Goal: Task Accomplishment & Management: Complete application form

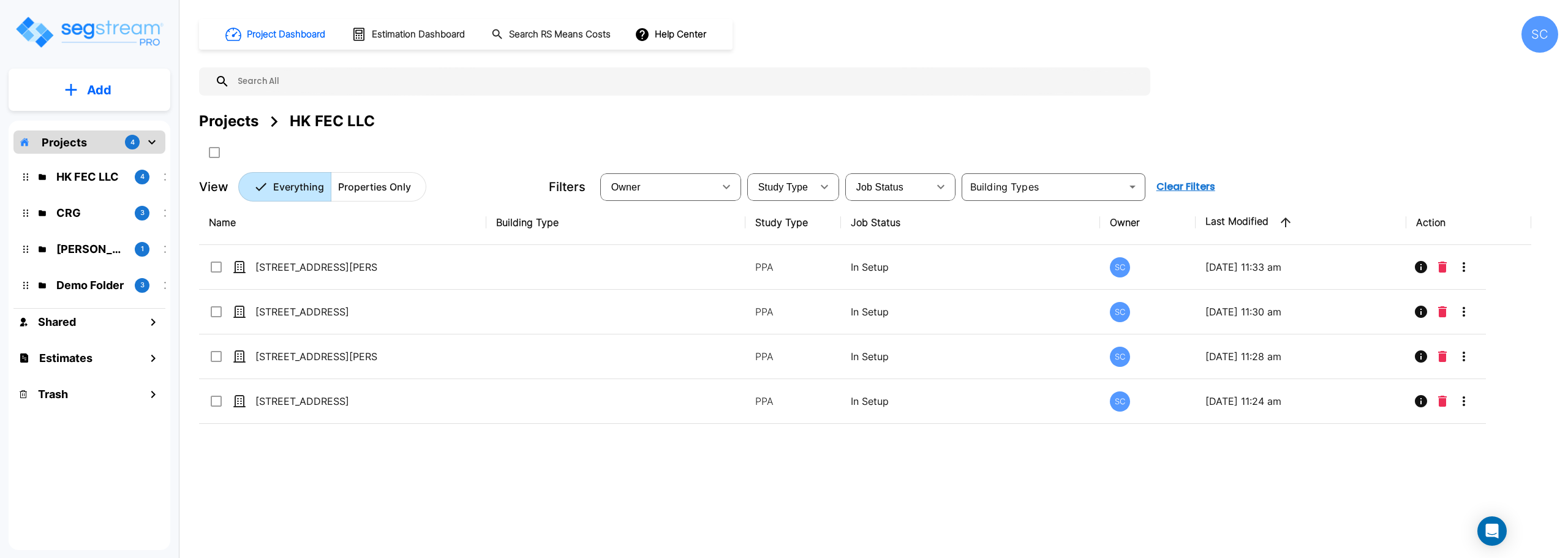
click at [148, 146] on icon "mailbox folders" at bounding box center [152, 142] width 15 height 15
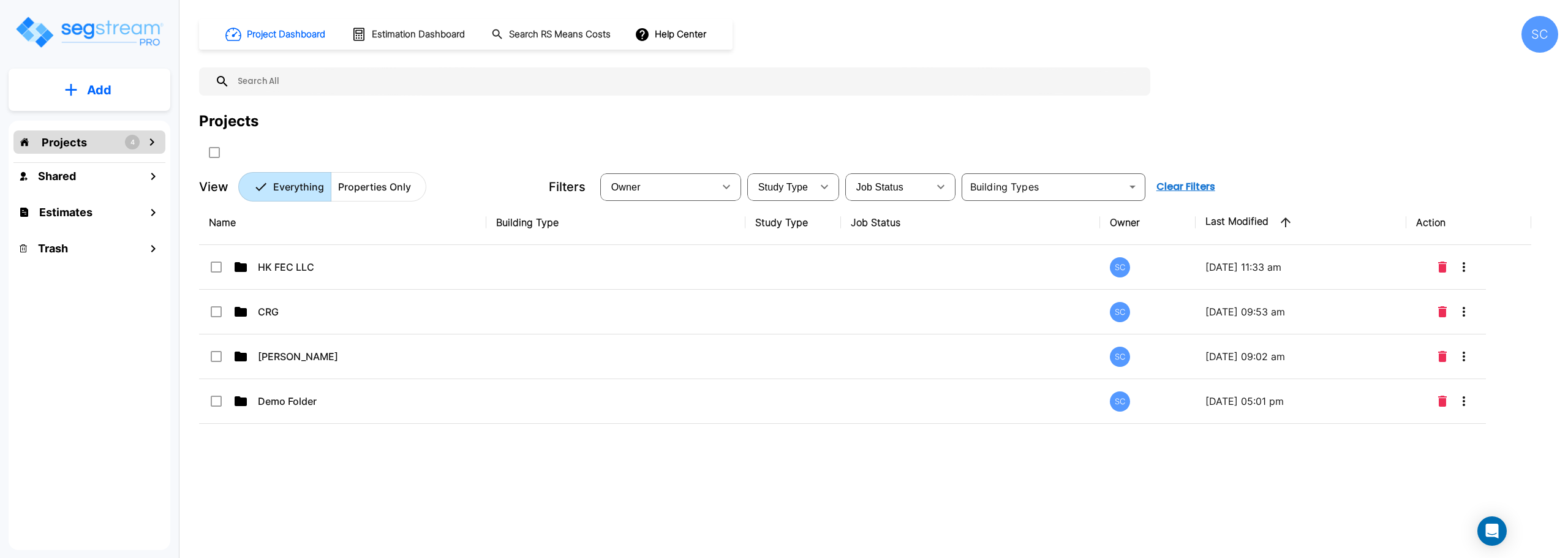
click at [81, 97] on button "Add" at bounding box center [89, 90] width 162 height 36
click at [107, 125] on p "Add Folder" at bounding box center [97, 123] width 51 height 15
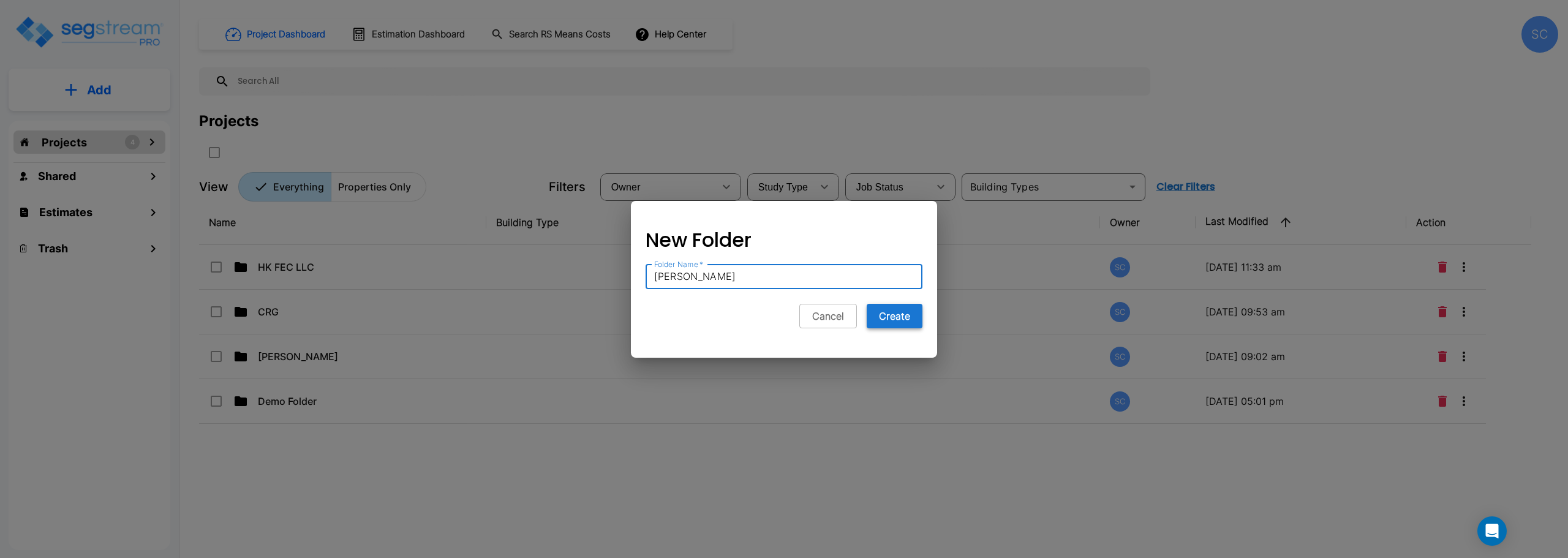
type input "[PERSON_NAME]"
click at [902, 316] on button "Create" at bounding box center [894, 316] width 56 height 25
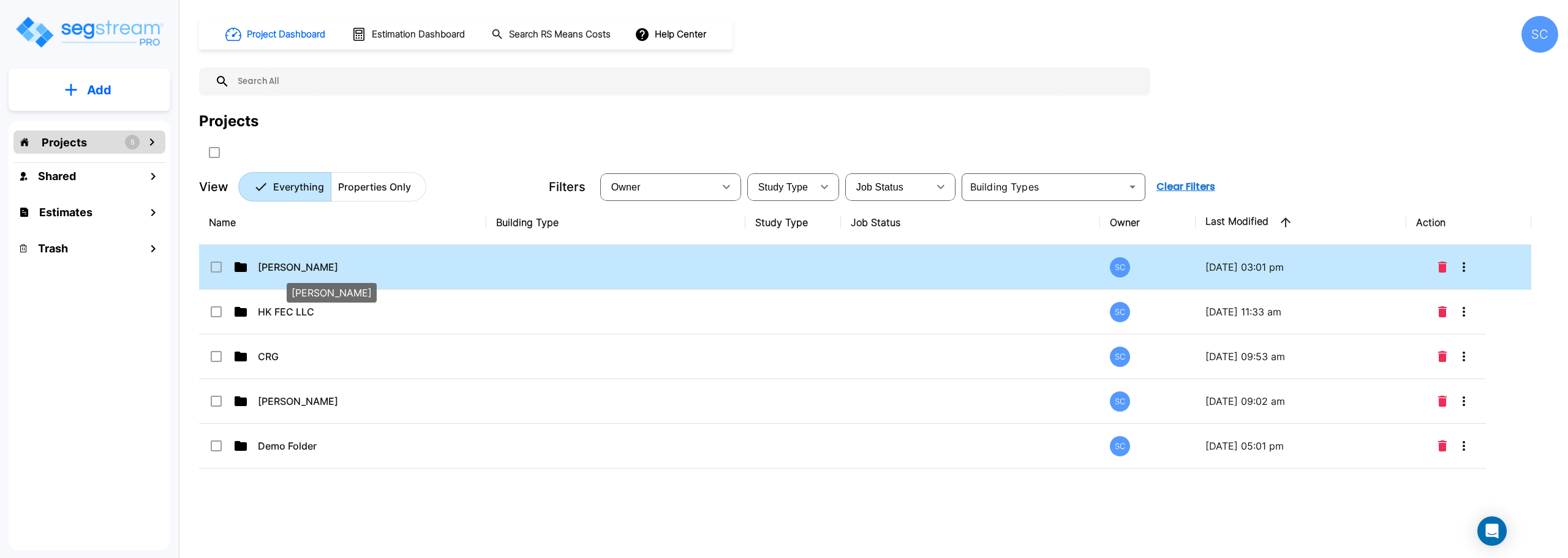
click at [329, 270] on p "[PERSON_NAME]" at bounding box center [318, 267] width 122 height 15
checkbox input "true"
click at [329, 270] on p "[PERSON_NAME]" at bounding box center [318, 267] width 122 height 15
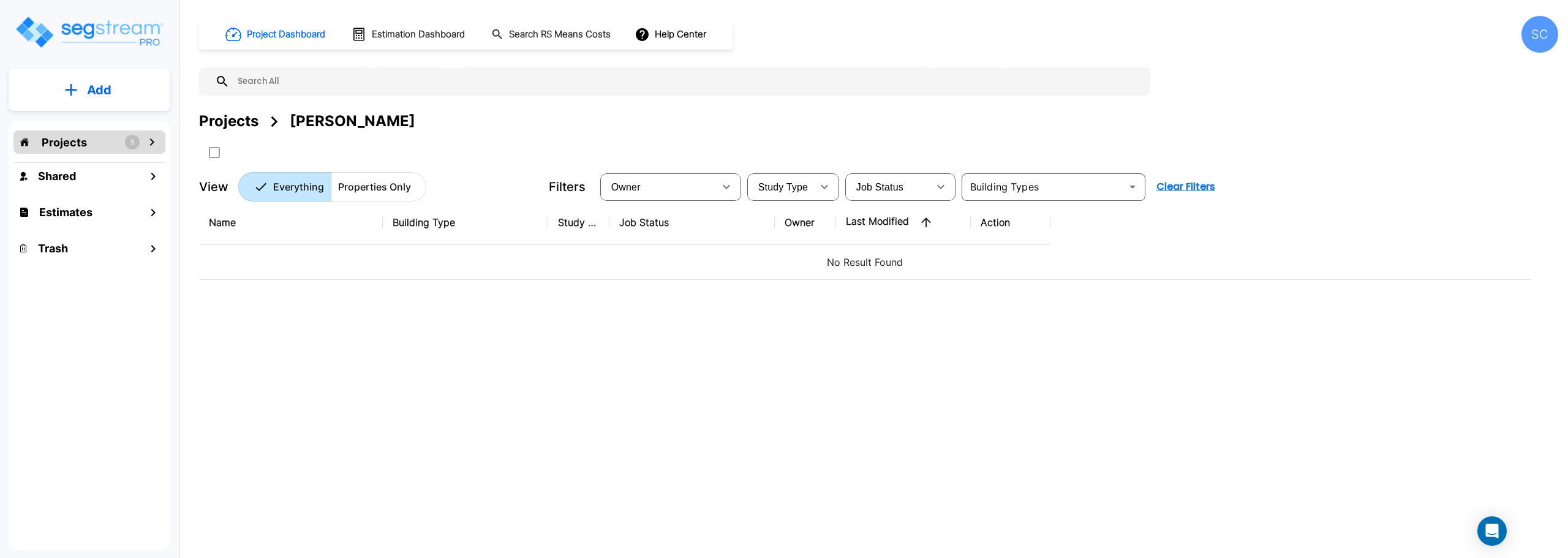
click at [76, 95] on icon "mailbox folders" at bounding box center [71, 90] width 12 height 13
click at [88, 157] on p "Add Property" at bounding box center [97, 158] width 63 height 15
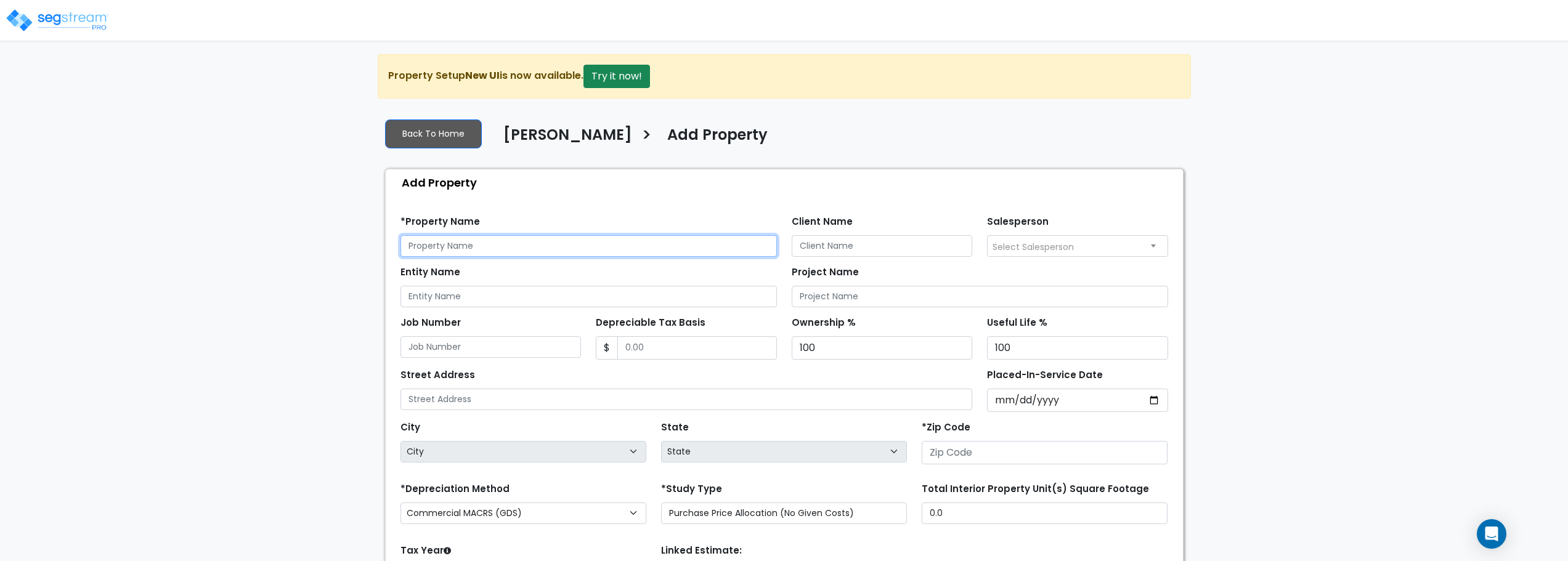
click at [496, 243] on input "text" at bounding box center [589, 245] width 377 height 21
type input "1150 Big Island Dr"
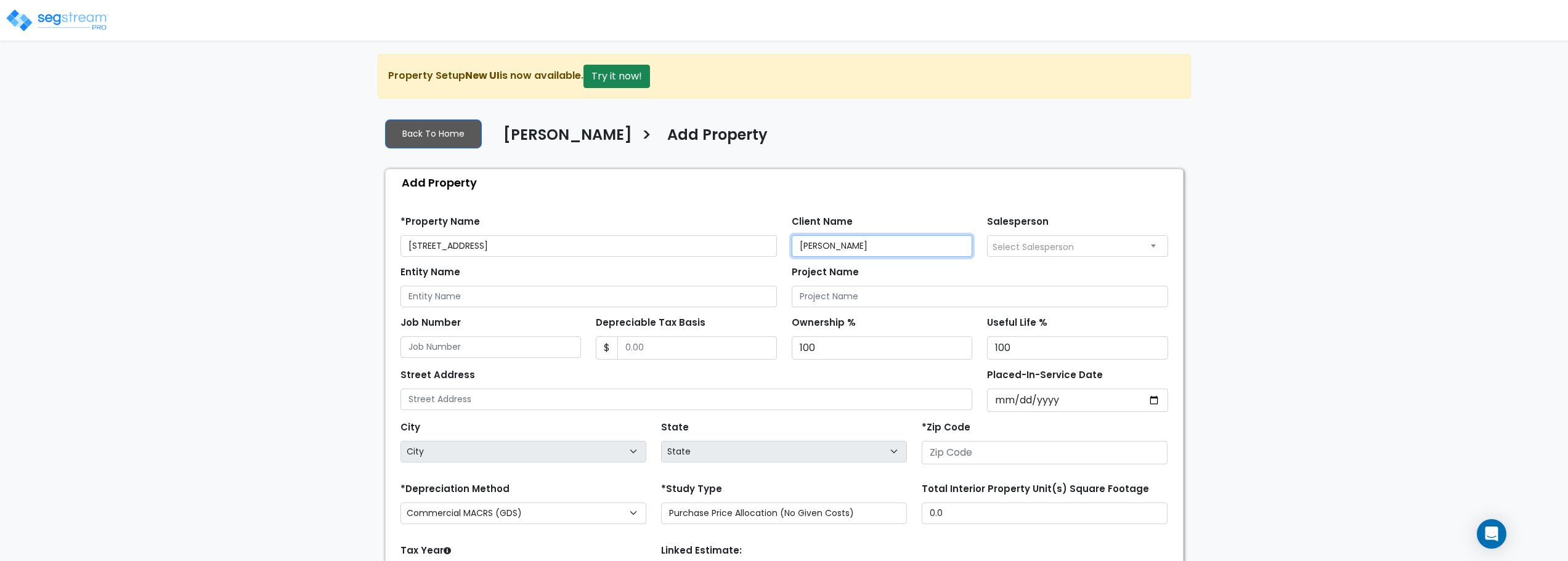
type input "[PERSON_NAME]"
click at [1017, 246] on span "Select Salesperson" at bounding box center [1033, 246] width 81 height 12
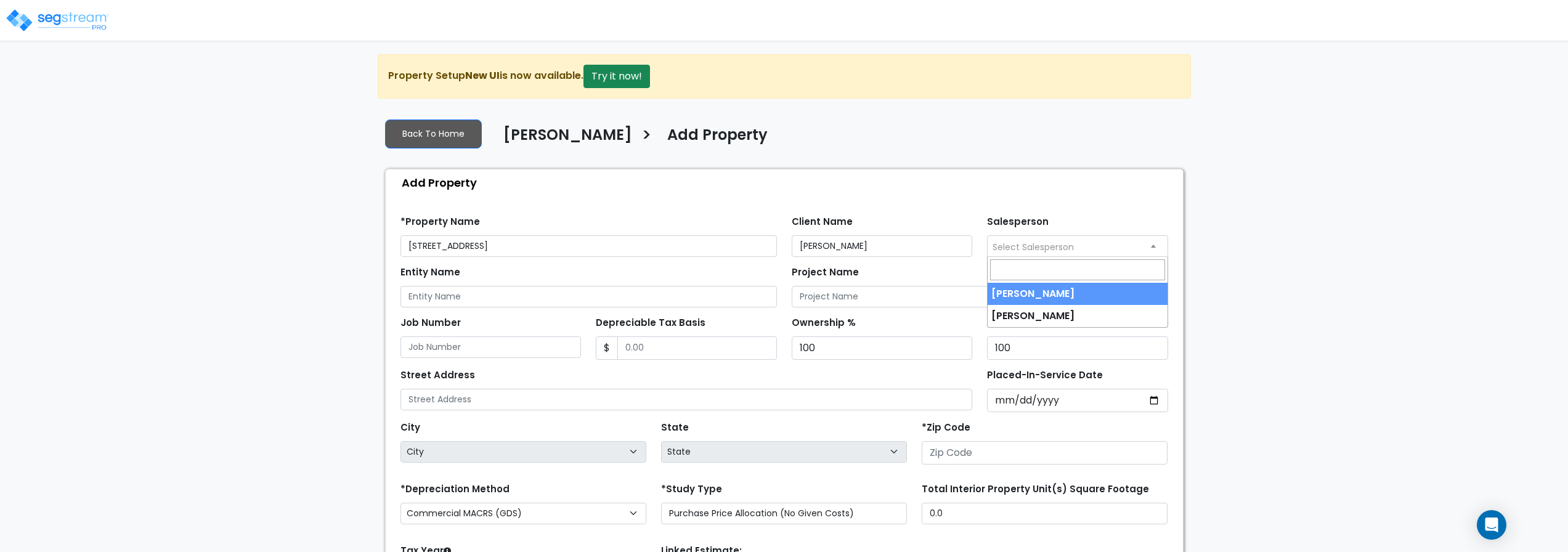
select select "232"
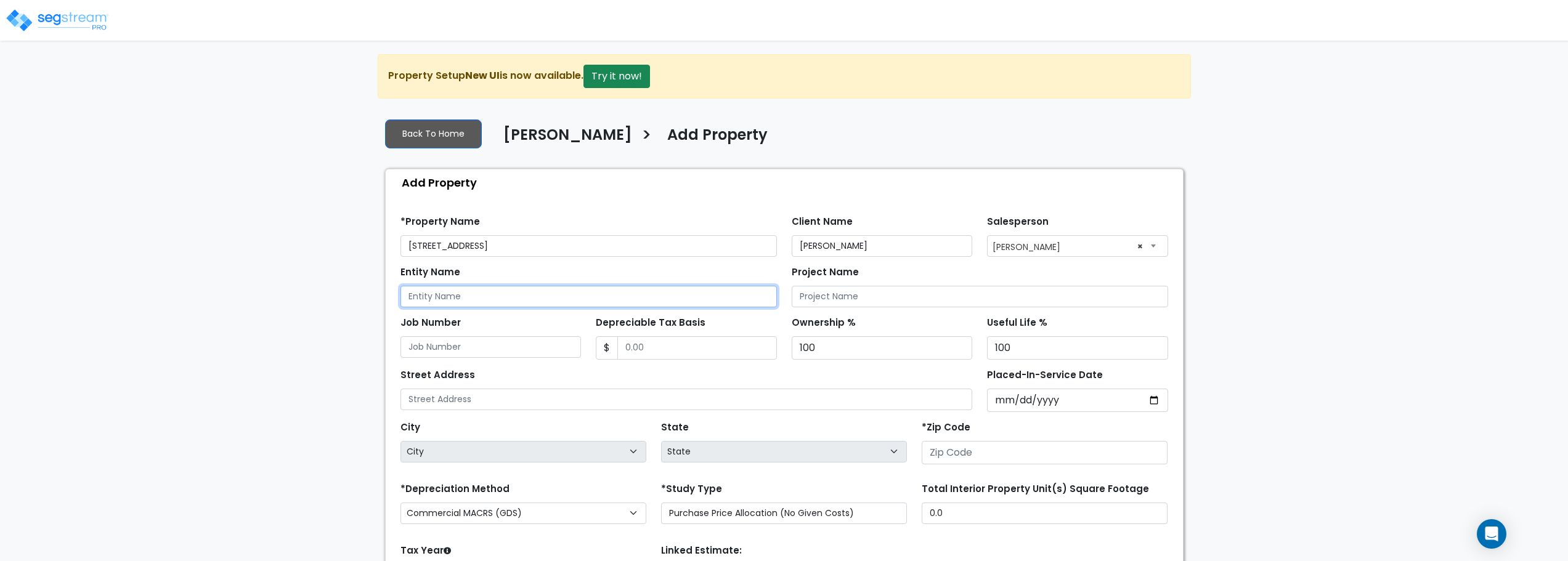
click at [485, 303] on input "Entity Name" at bounding box center [589, 296] width 377 height 21
type input "[PERSON_NAME]"
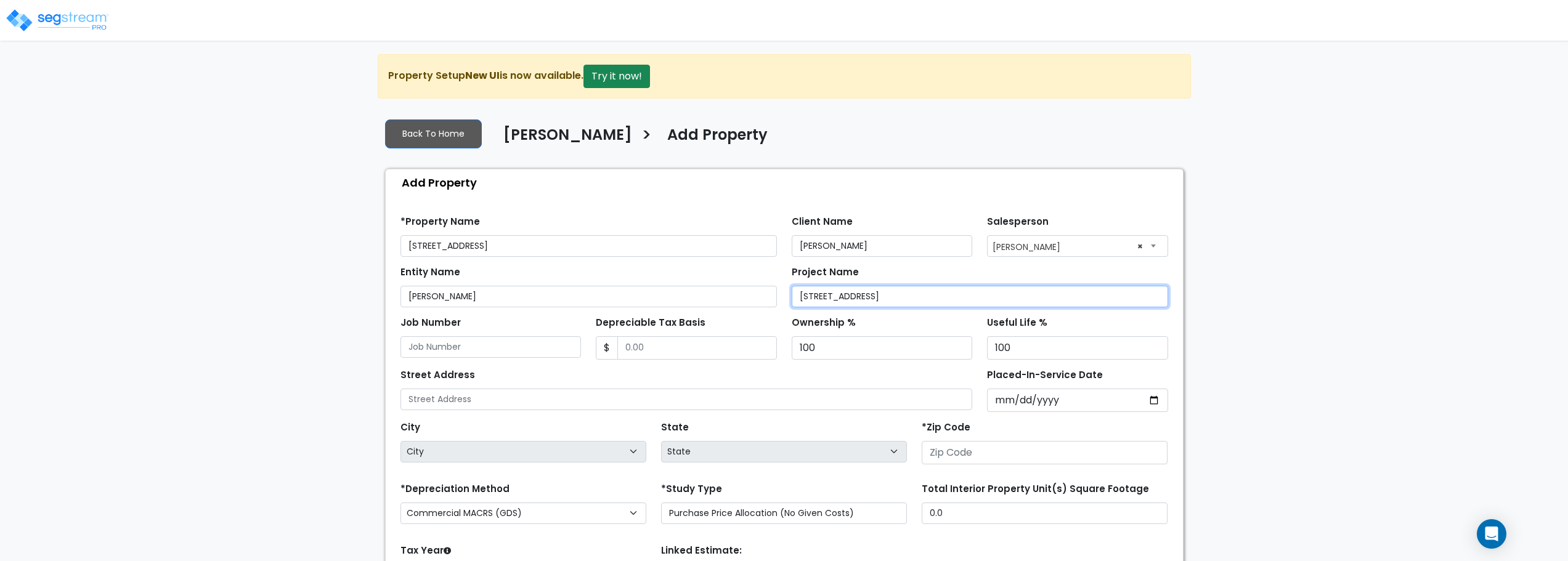
type input "1150 Big Island Dr"
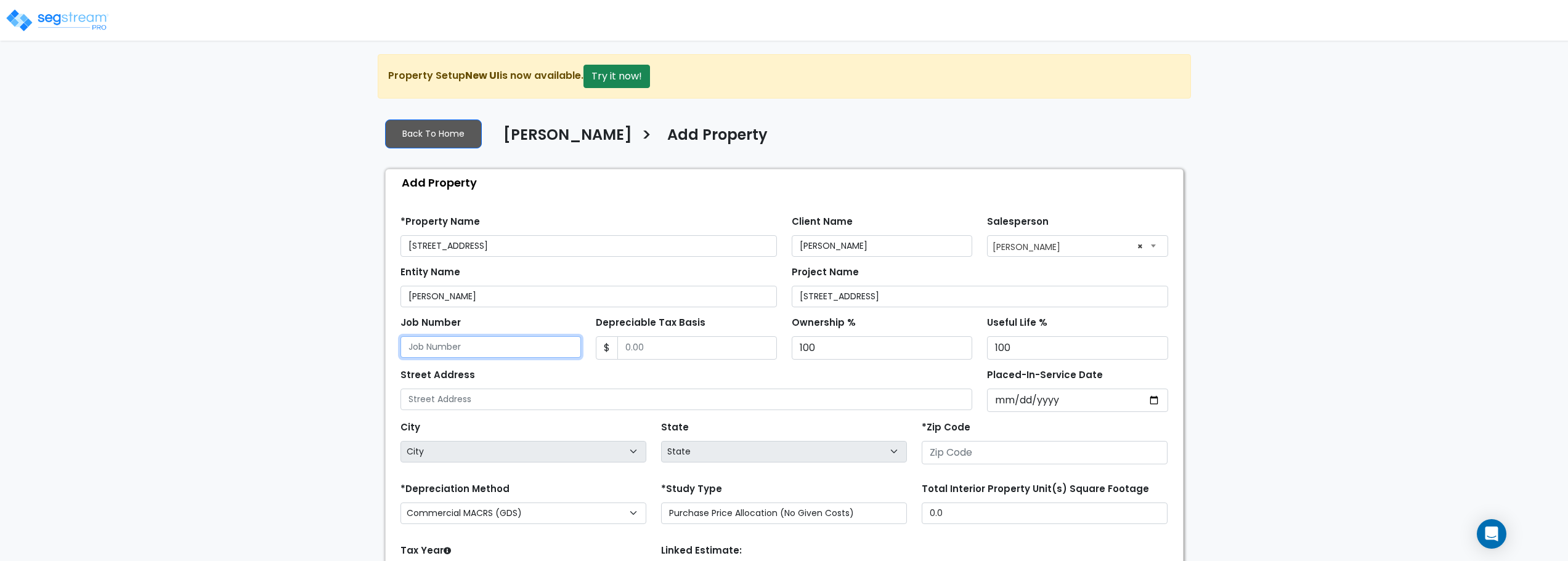
click at [464, 355] on input "Job Number" at bounding box center [492, 346] width 181 height 21
type input "6"
click at [700, 348] on input "Depreciable Tax Basis" at bounding box center [697, 347] width 159 height 23
type input "787,965.31"
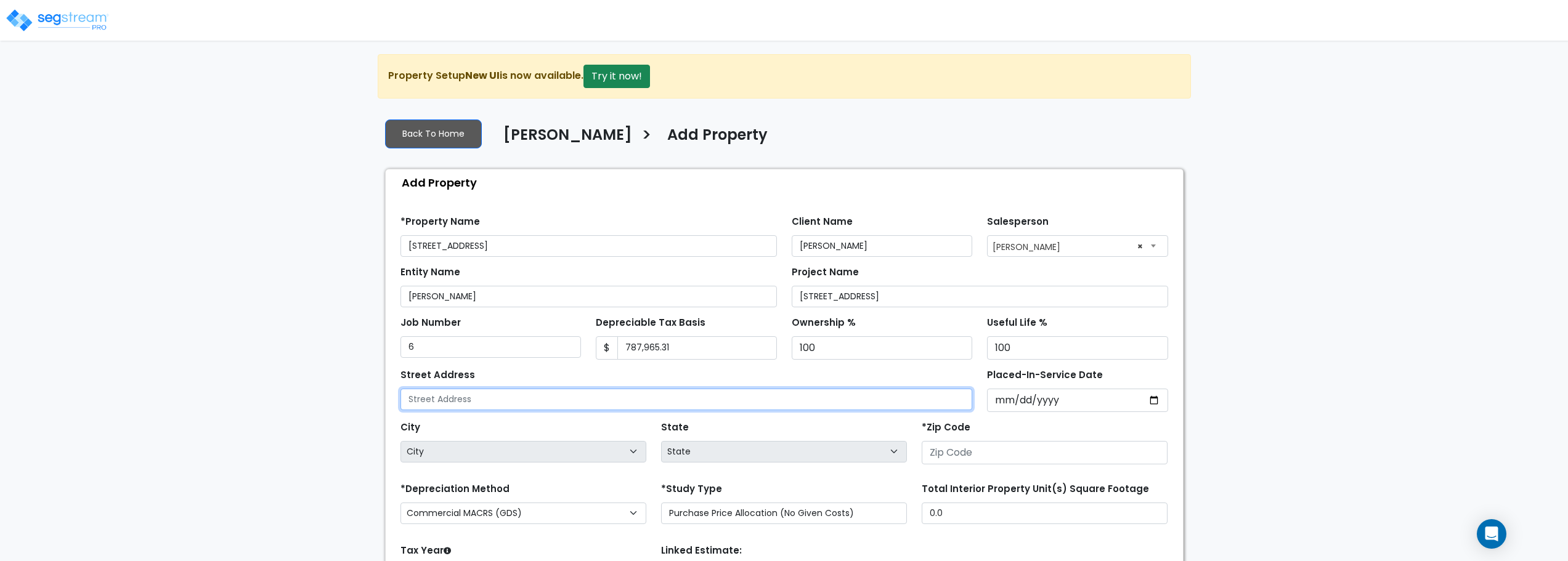
click at [610, 401] on input "text" at bounding box center [687, 399] width 572 height 21
type input "1150 Big Island Dr"
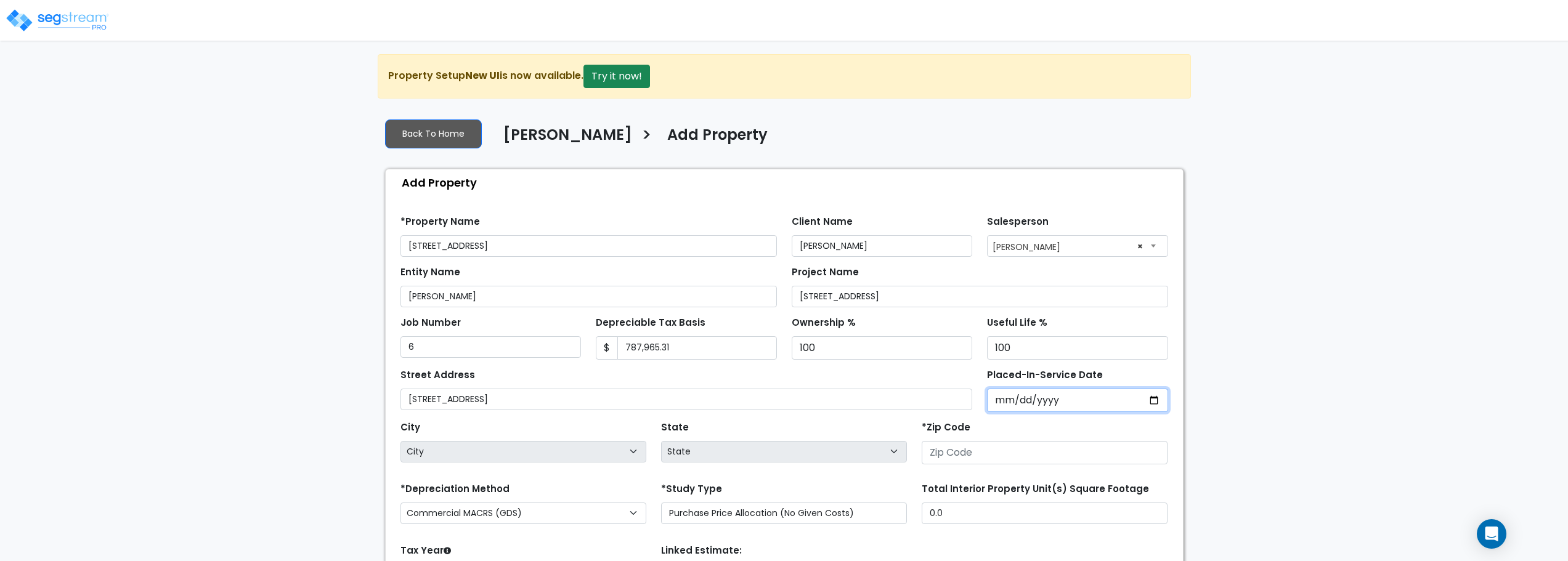
type input "0002-10-11"
select select "2"
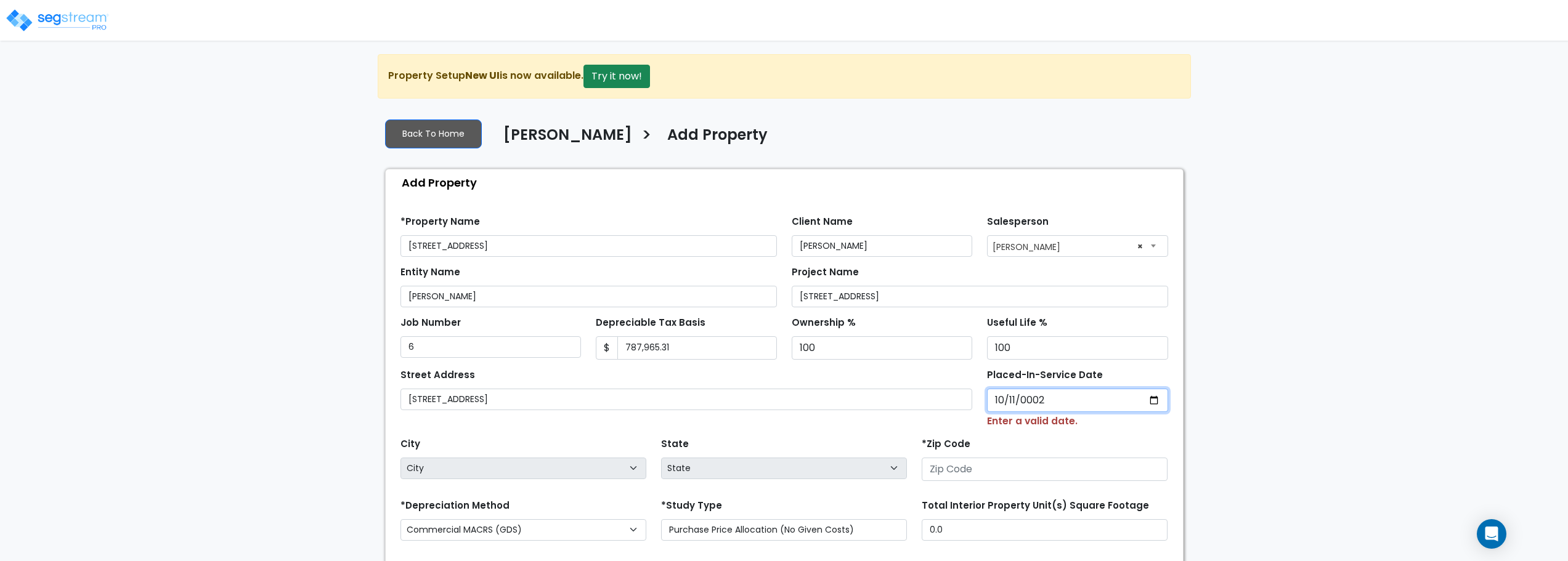
type input "0020-10-11"
select select "20"
type input "0202-10-11"
select select "202"
type input "2024-10-11"
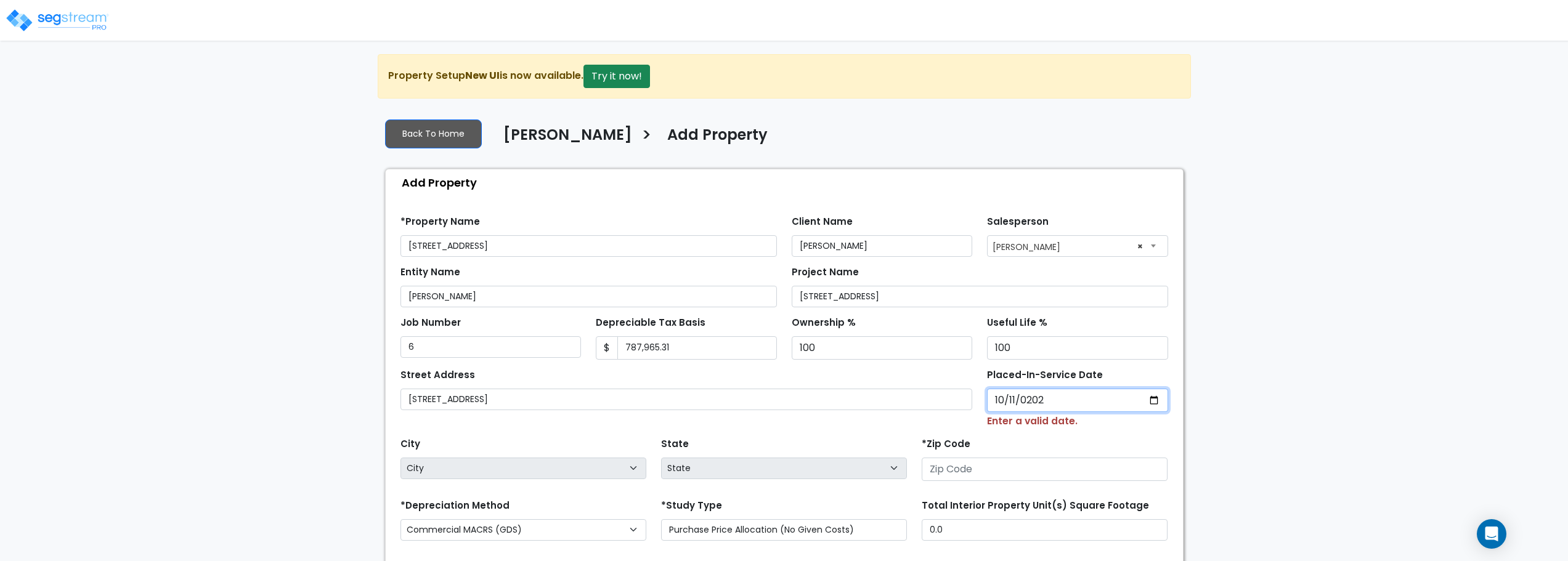
select select "2024"
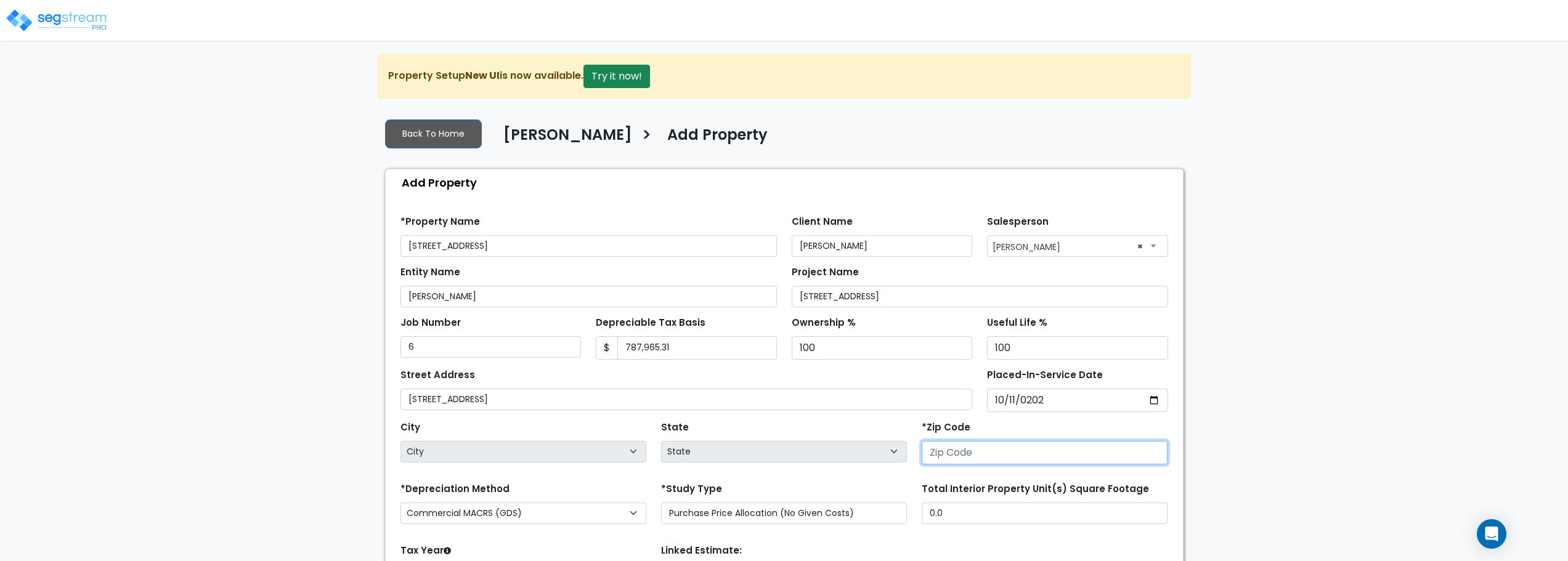
click at [960, 454] on input "number" at bounding box center [1045, 452] width 246 height 23
type input "6"
select select "IL"
type input "65"
select select "MO"
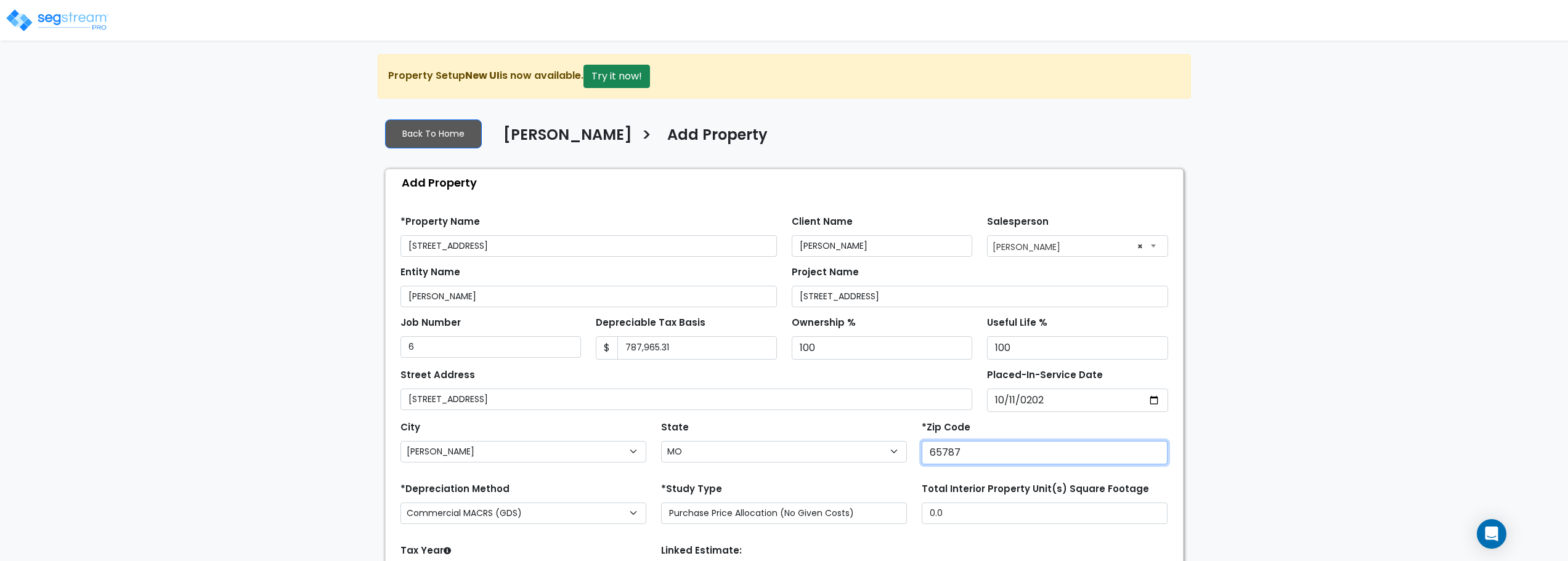
type input "65787"
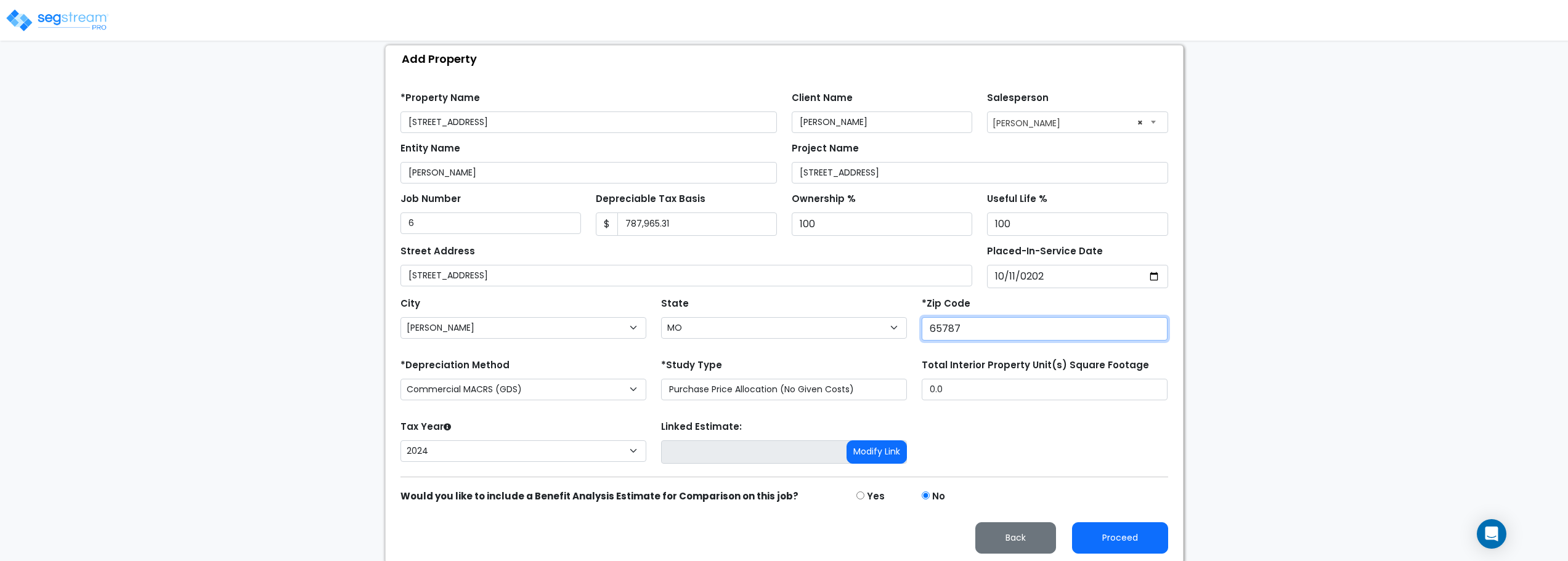
scroll to position [127, 0]
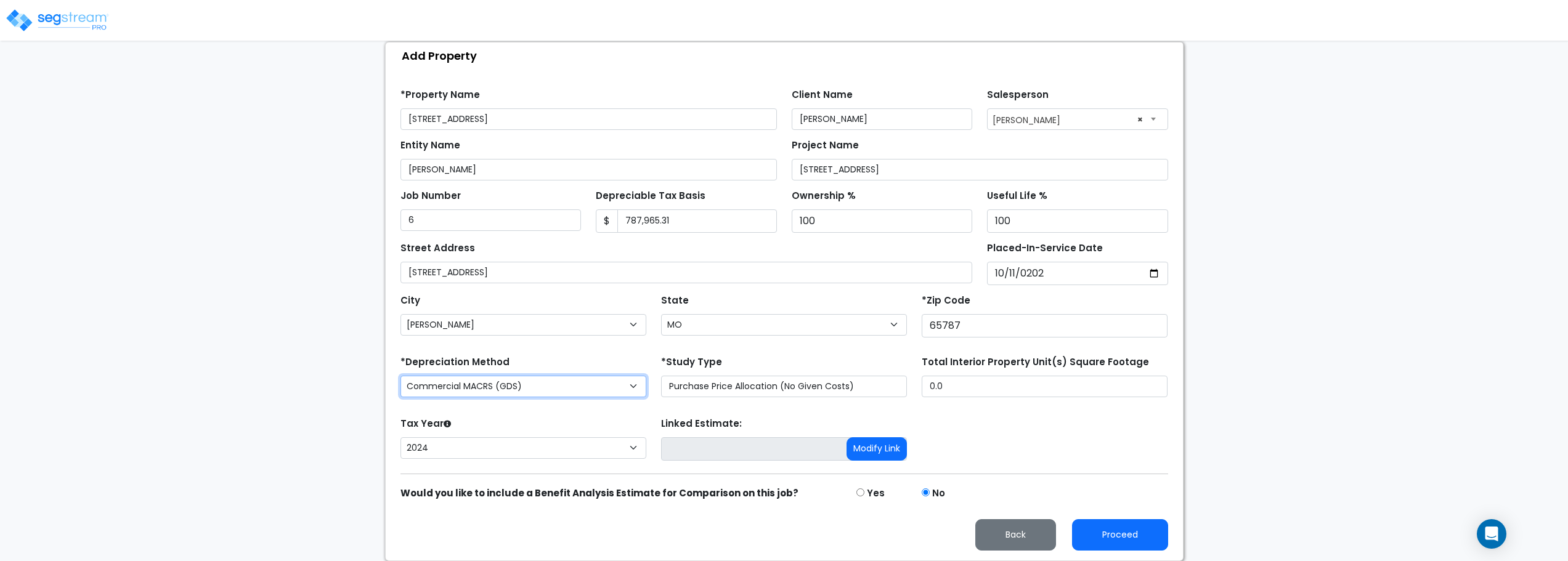
click at [638, 382] on select "Commercial MACRS (GDS) Residential Rental MACRS (GDS) Commercial MACRS (GDS) QIP" at bounding box center [524, 386] width 246 height 21
select select "RRM(_49"
click at [1116, 532] on button "Proceed" at bounding box center [1120, 535] width 96 height 31
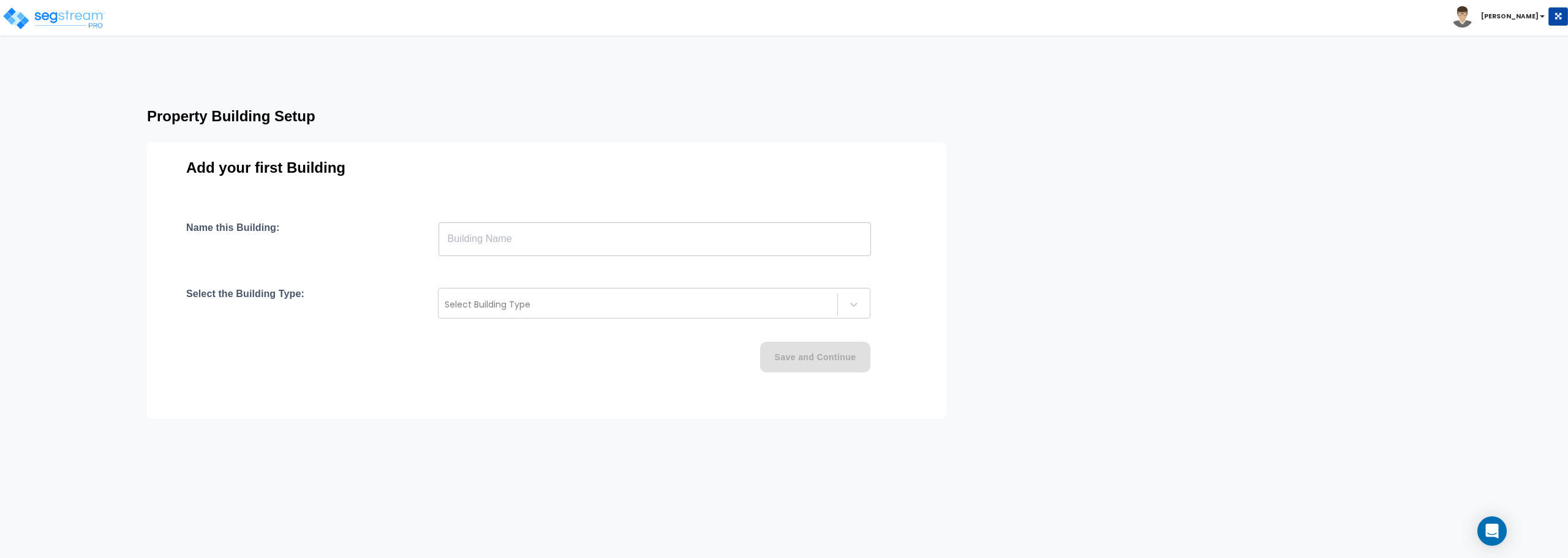
click at [629, 250] on input "text" at bounding box center [654, 238] width 432 height 34
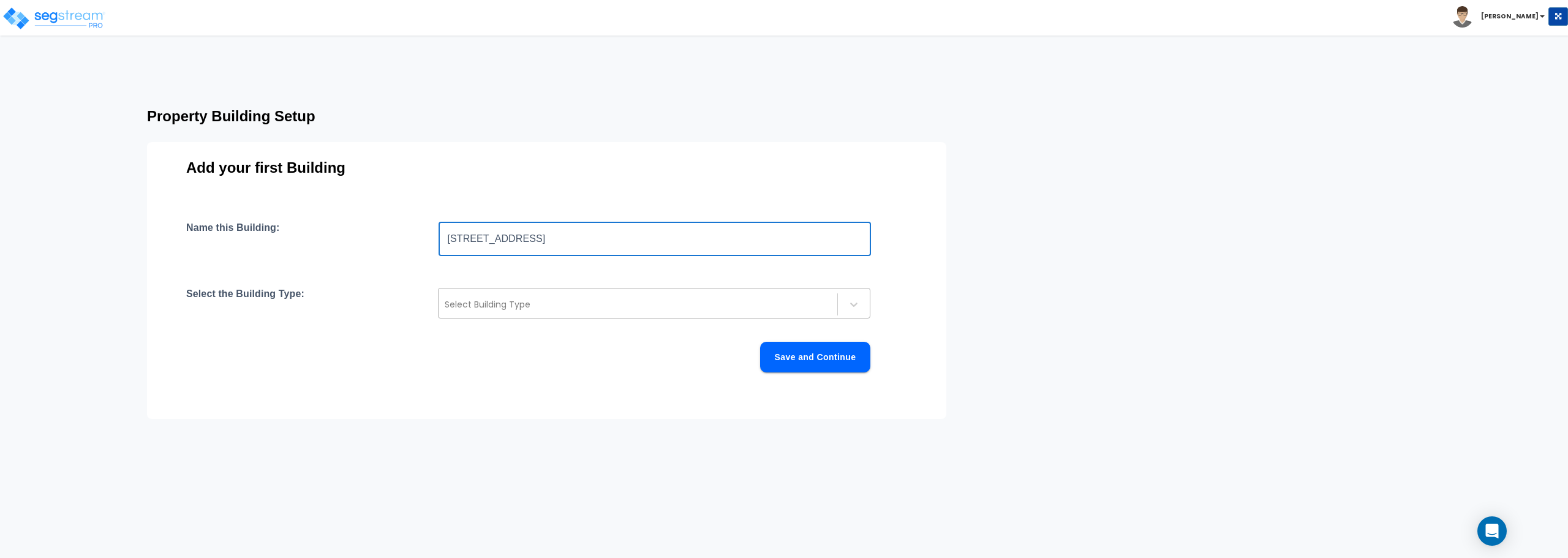
type input "[STREET_ADDRESS]"
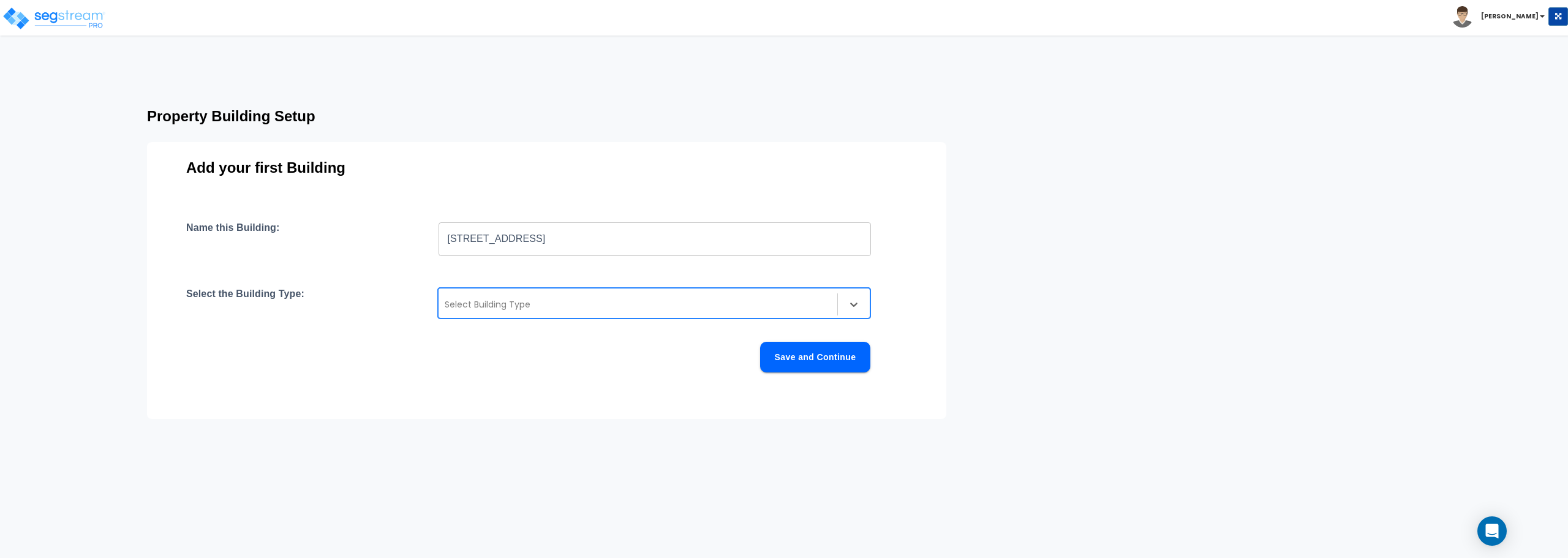
click at [637, 299] on div at bounding box center [638, 305] width 386 height 15
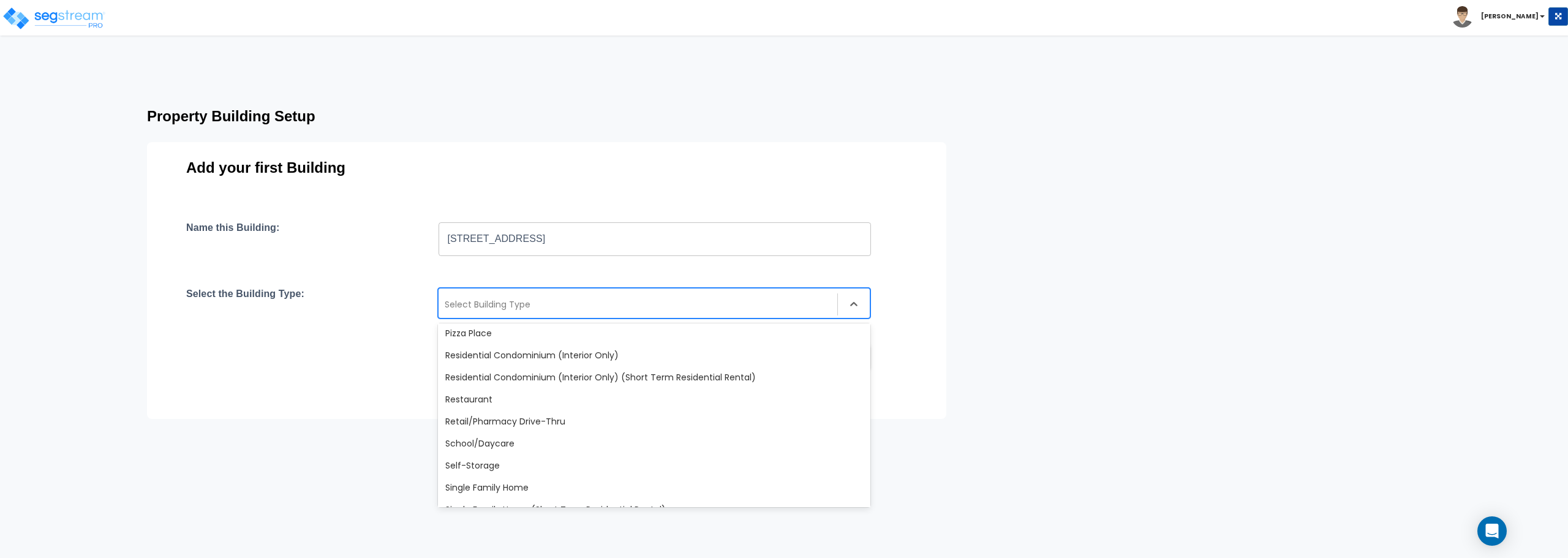
scroll to position [981, 0]
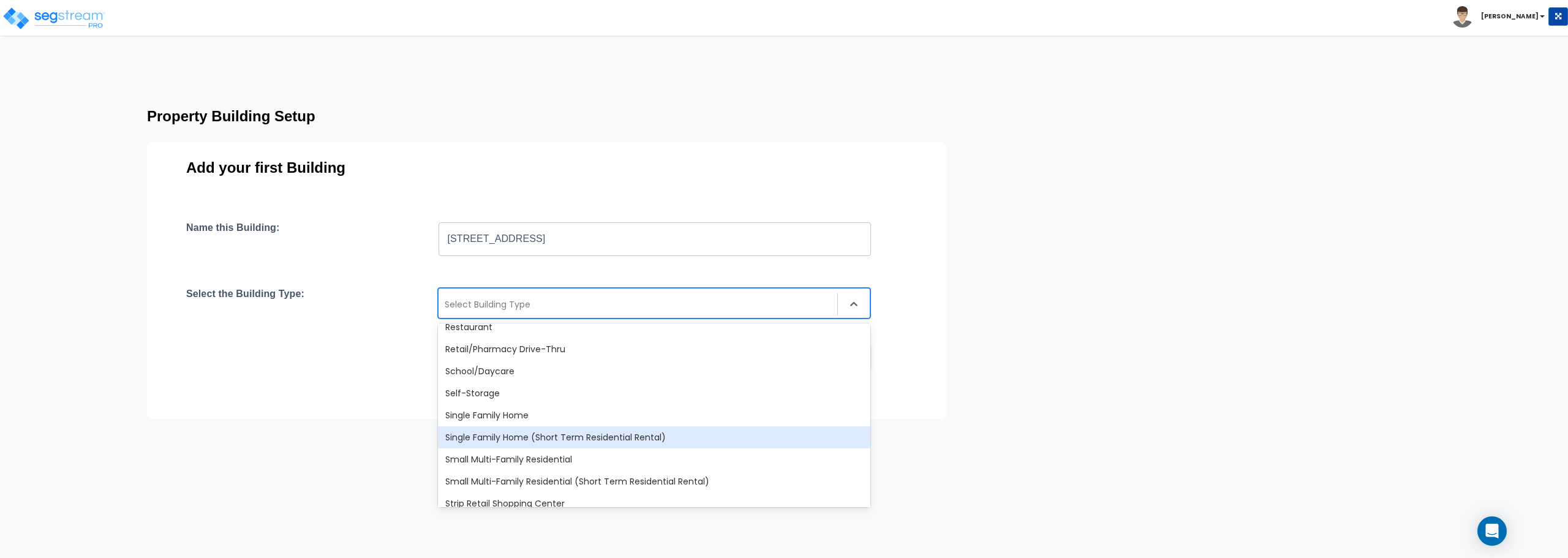
click at [628, 437] on div "Single Family Home (Short Term Residential Rental)" at bounding box center [654, 437] width 432 height 22
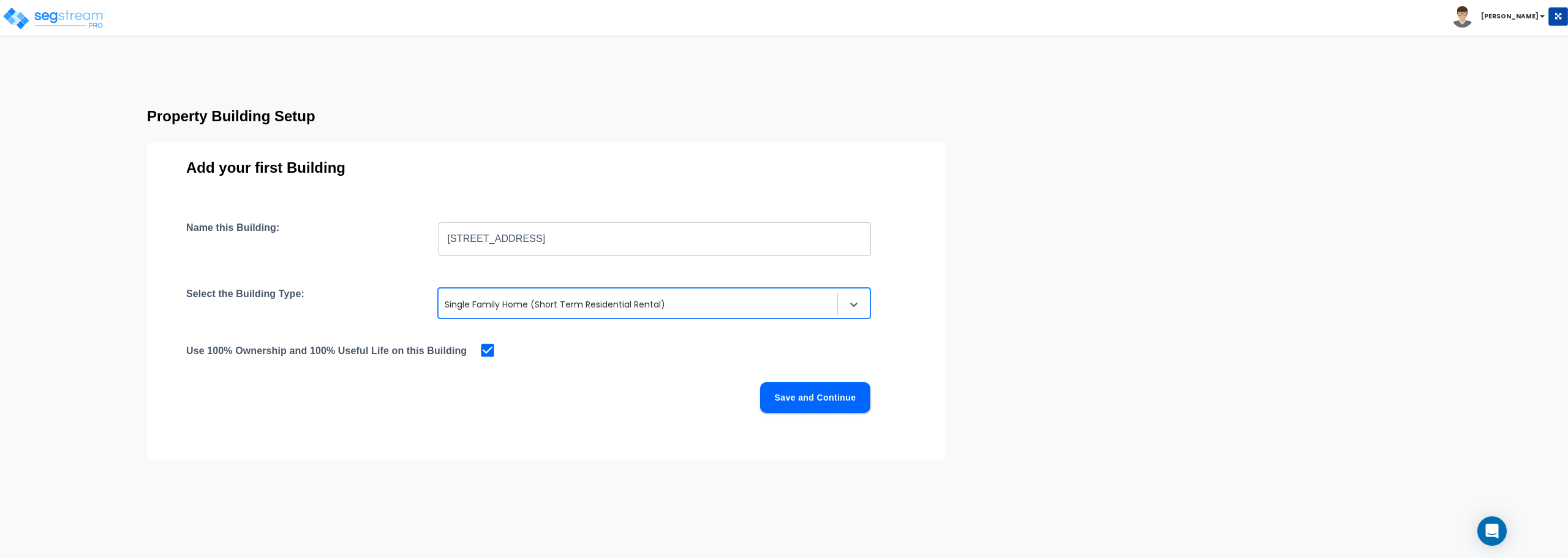
click at [834, 403] on button "Save and Continue" at bounding box center [815, 397] width 110 height 30
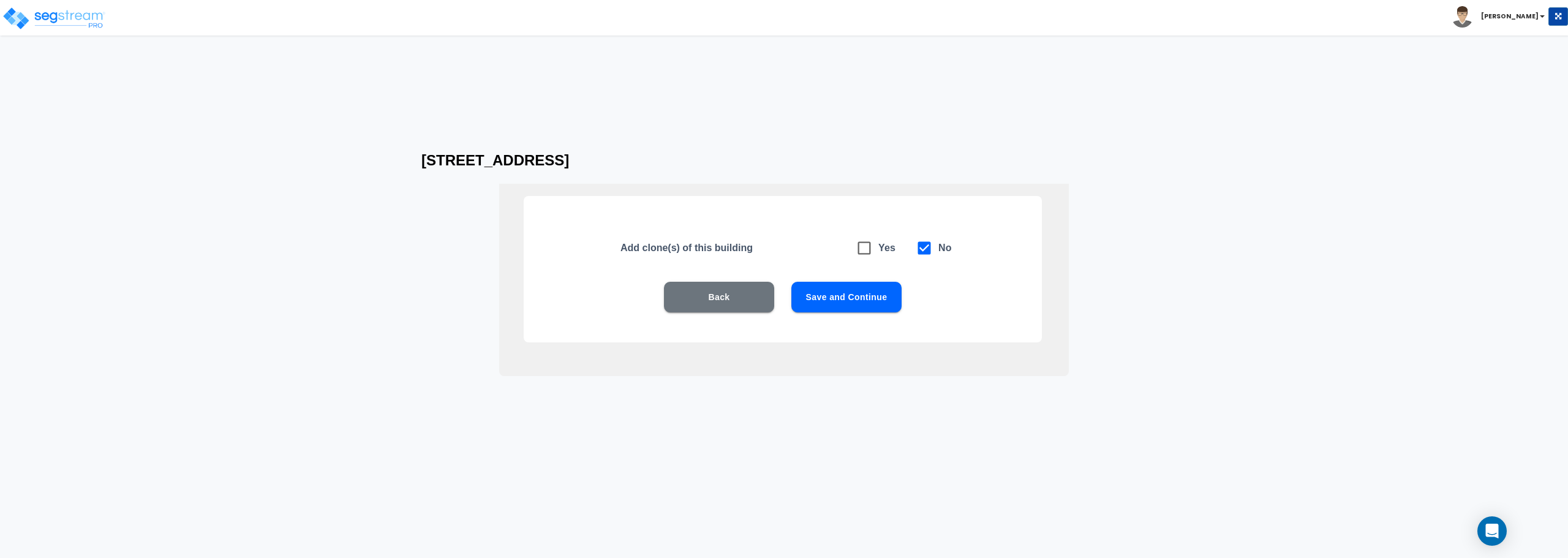
click at [859, 303] on button "Save and Continue" at bounding box center [847, 296] width 110 height 30
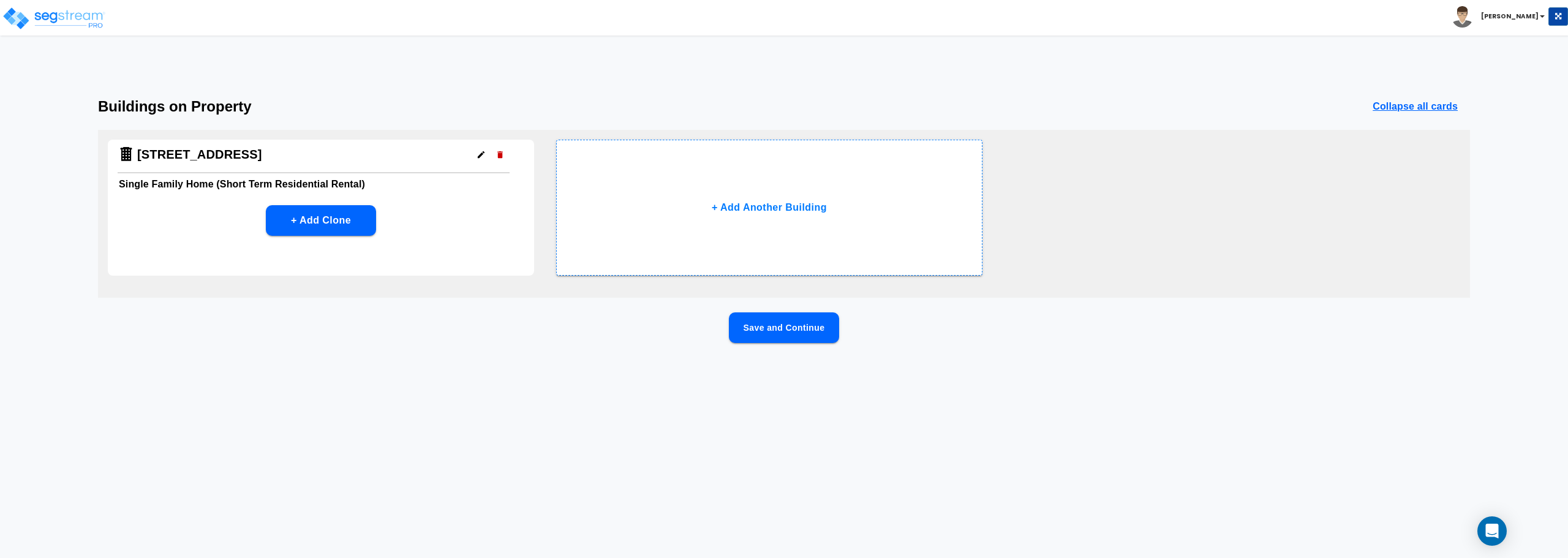
click at [780, 326] on button "Save and Continue" at bounding box center [784, 327] width 110 height 30
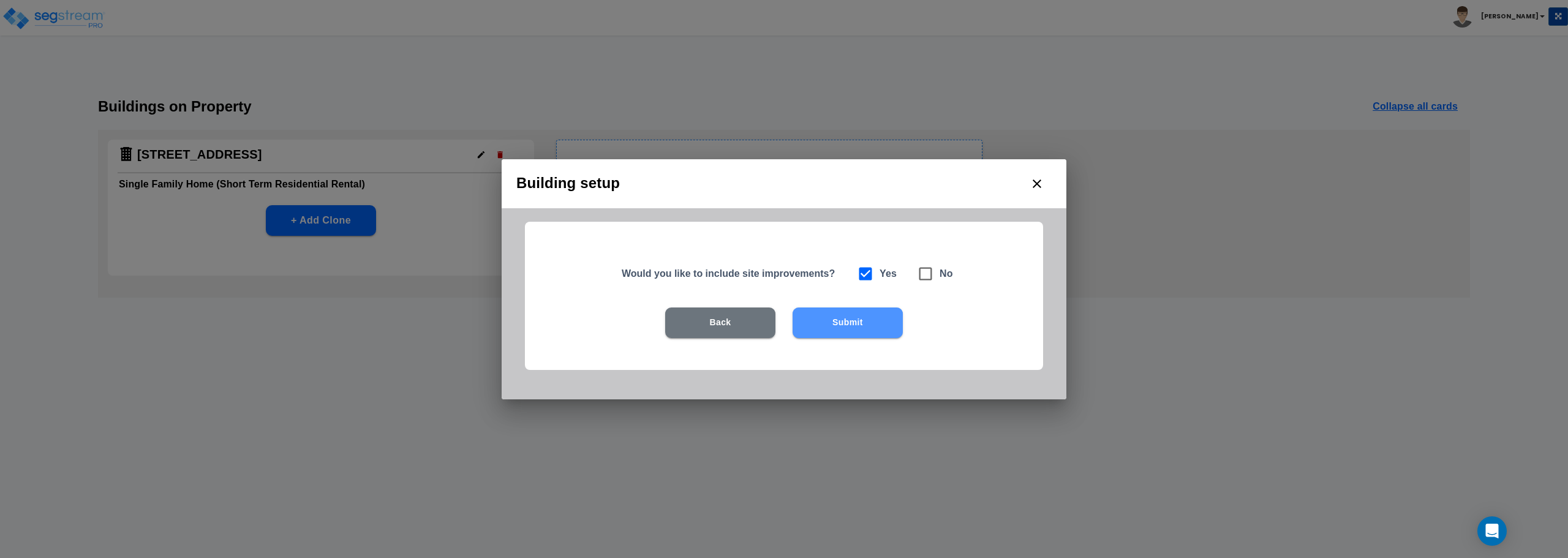
click at [826, 321] on button "Submit" at bounding box center [847, 322] width 110 height 30
